Goal: Find specific page/section: Find specific page/section

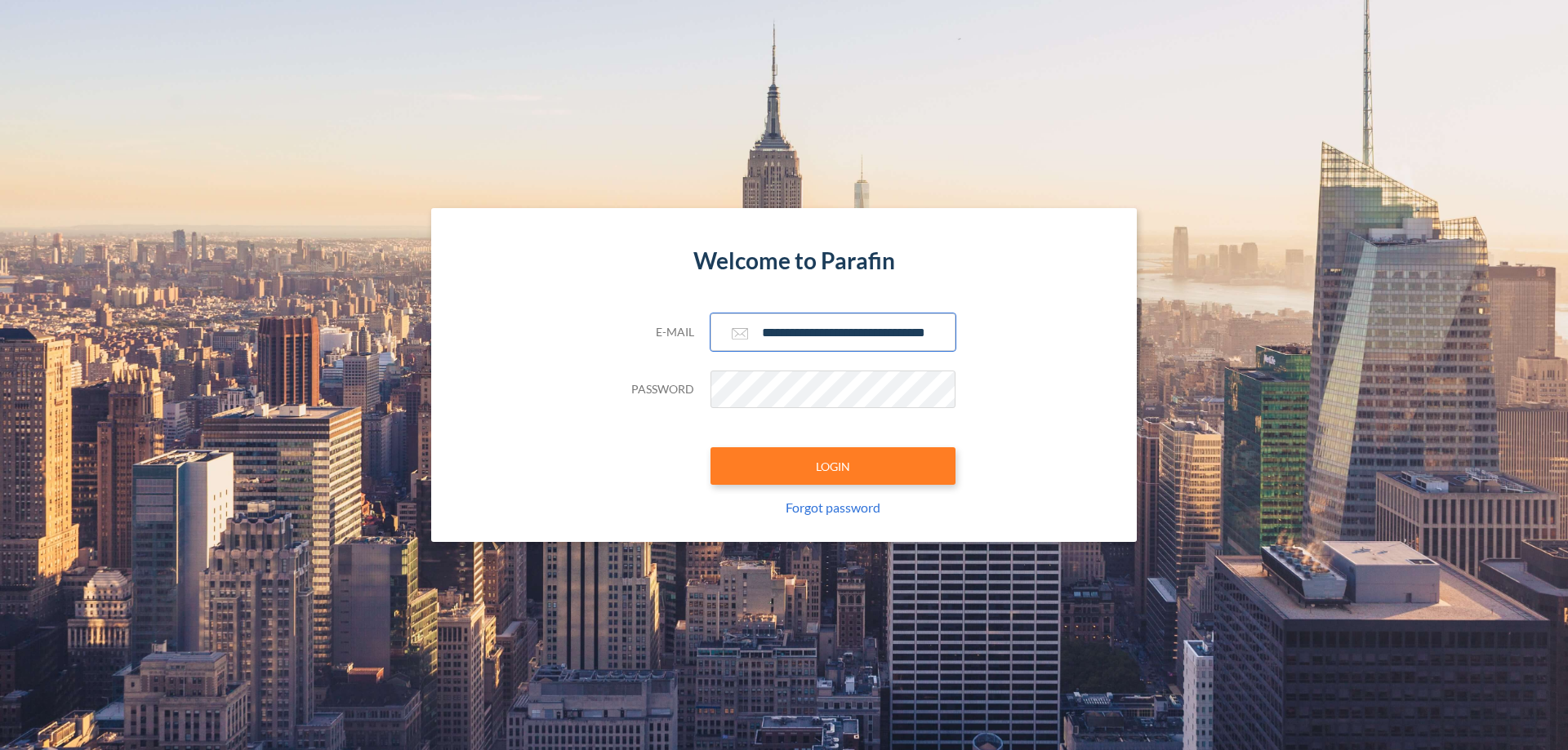
type input "**********"
click at [834, 466] on button "LOGIN" at bounding box center [833, 466] width 245 height 38
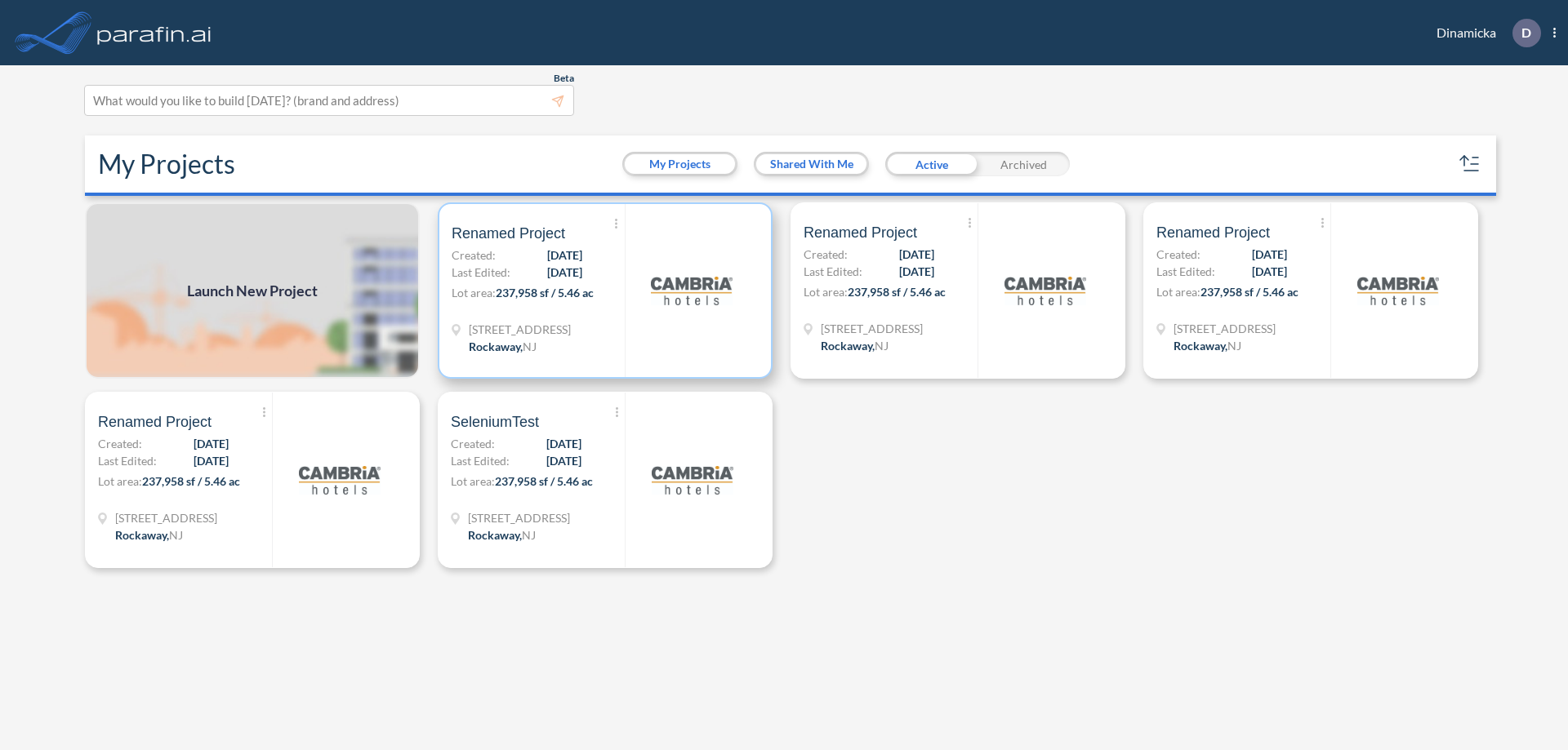
scroll to position [4, 0]
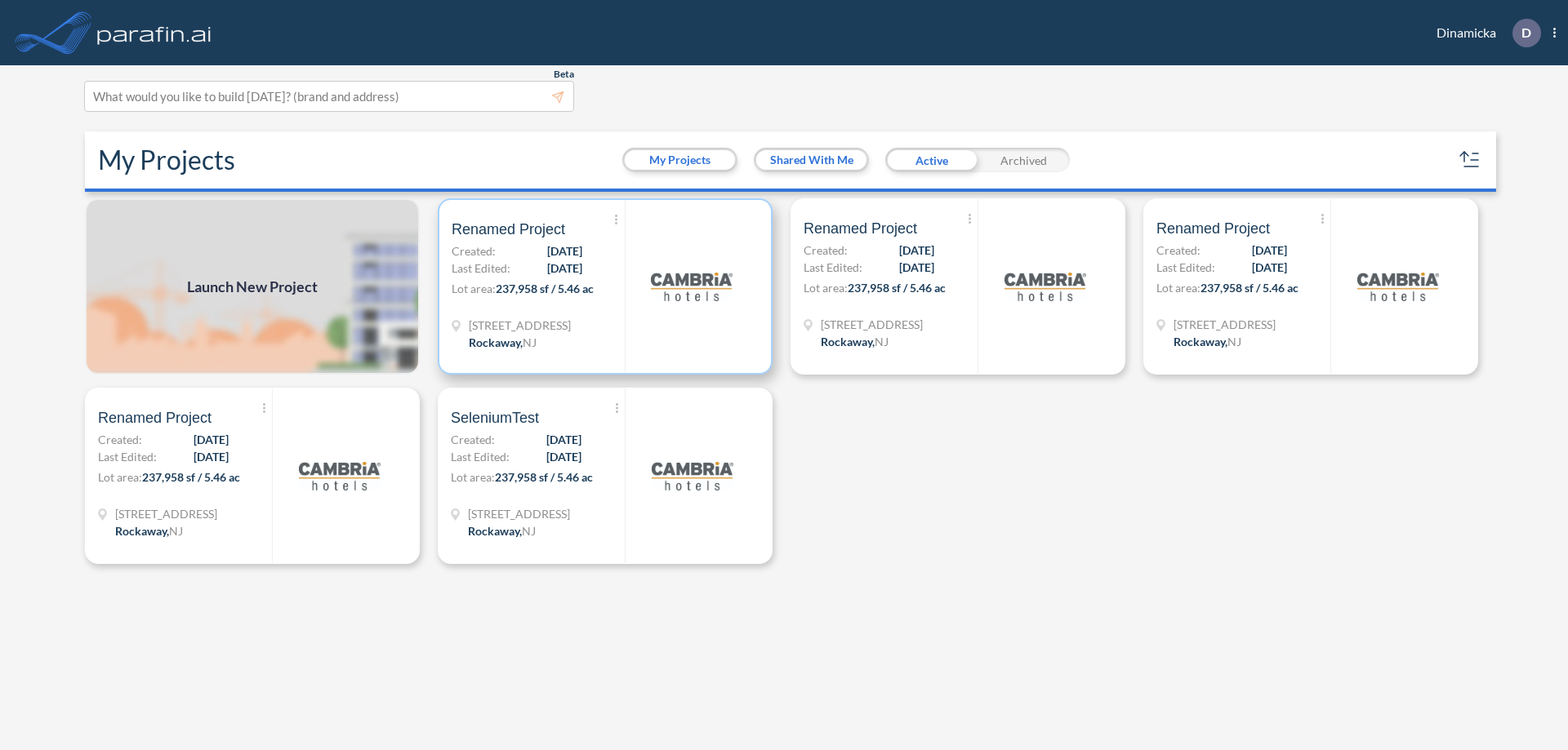
click at [606, 287] on p "Lot area: 237,958 sf / 5.46 ac" at bounding box center [537, 291] width 173 height 24
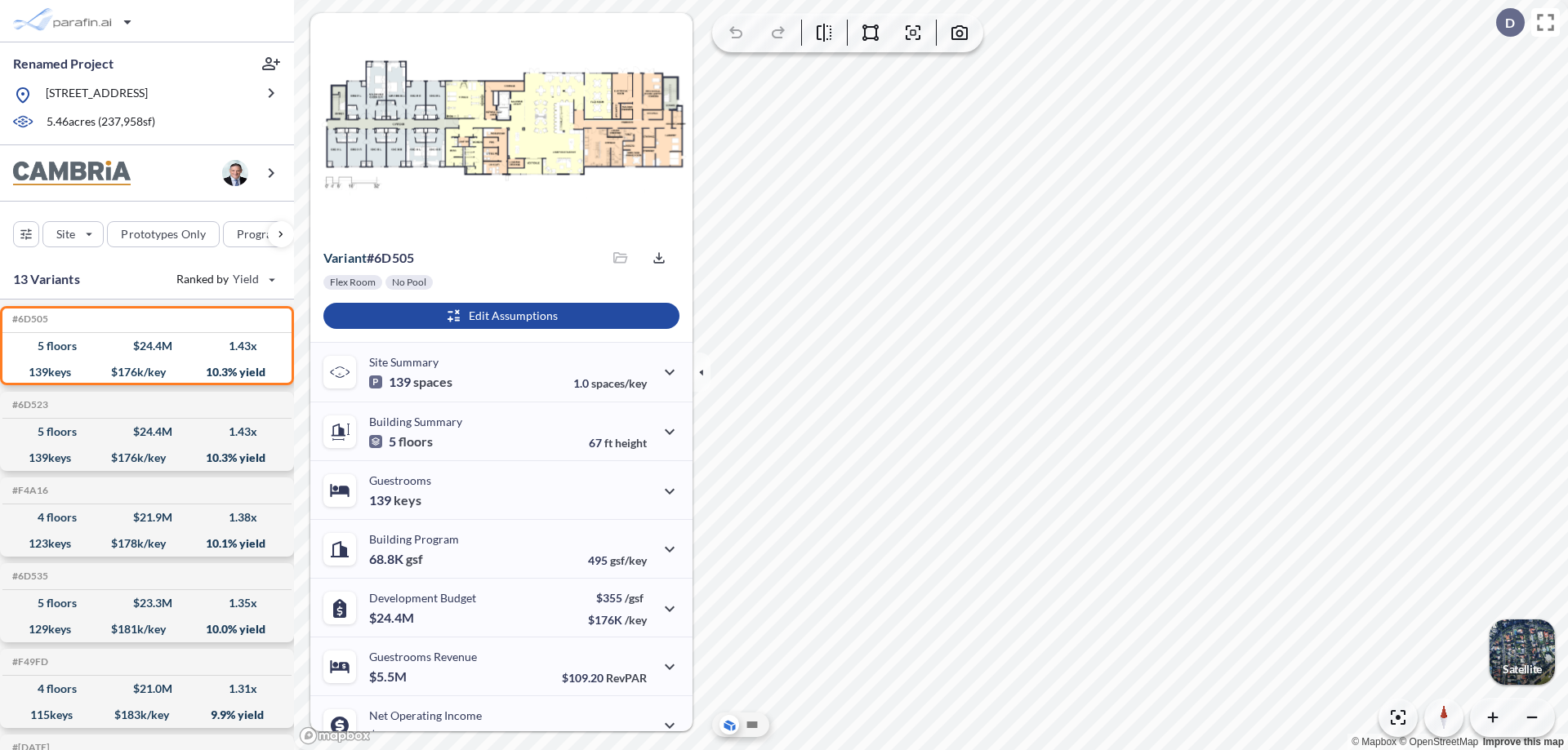
scroll to position [82, 0]
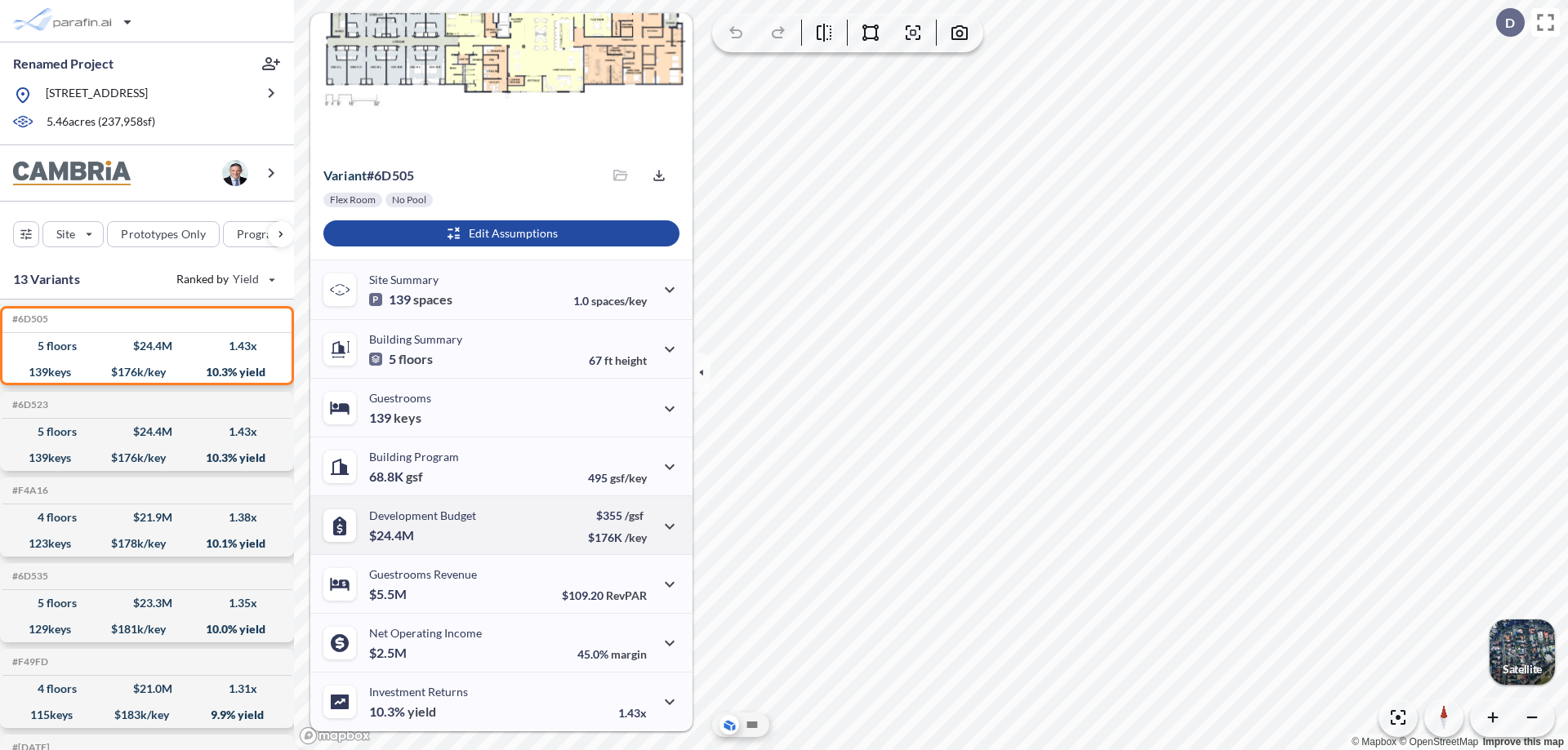
click at [499, 525] on div "Development Budget $24.4M $355 /gsf $176K /key" at bounding box center [502, 525] width 382 height 59
